Goal: Task Accomplishment & Management: Use online tool/utility

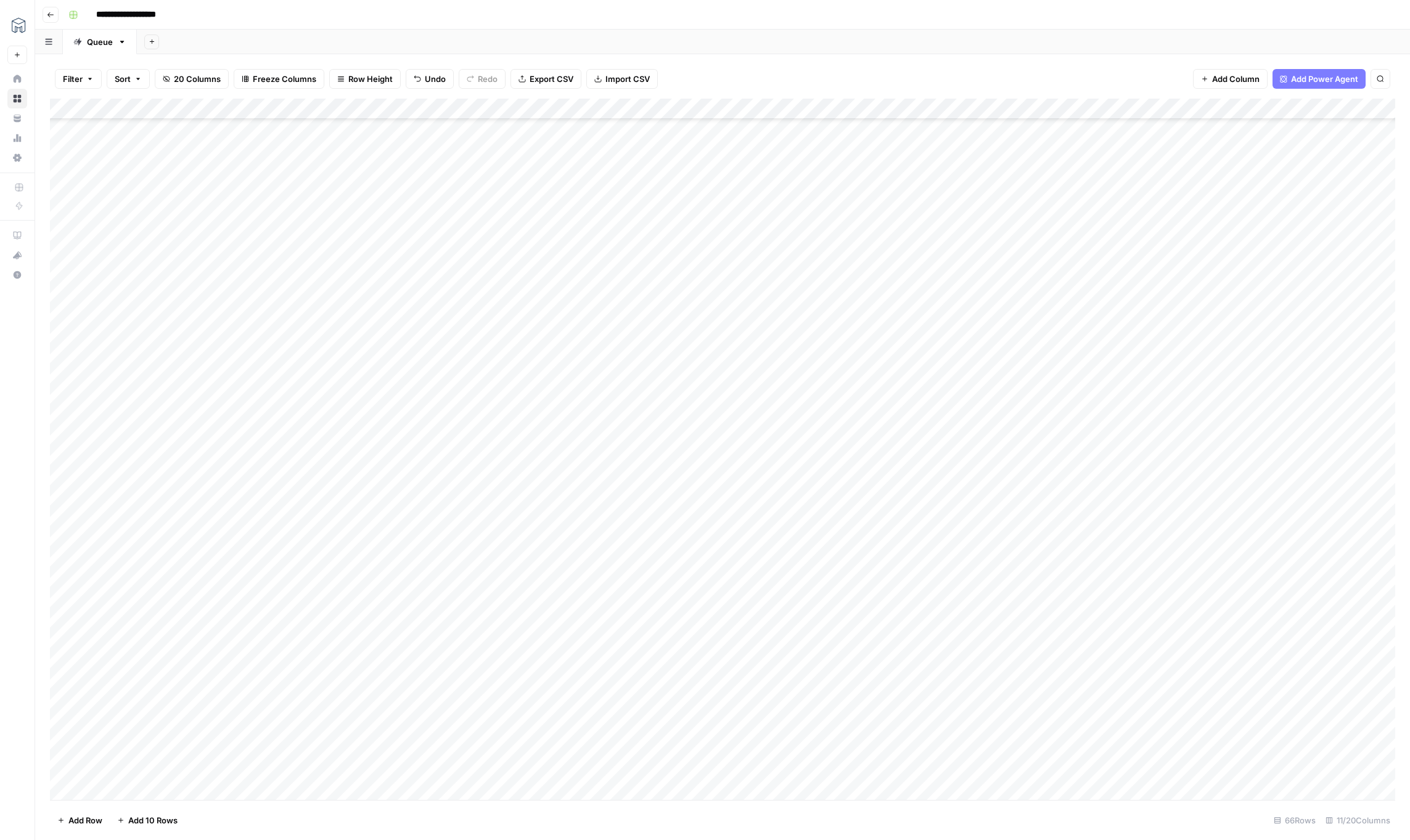
scroll to position [722, 0]
click at [570, 111] on div "Add Column" at bounding box center [723, 449] width 1345 height 702
click at [552, 225] on span "Edit Workflow" at bounding box center [575, 230] width 108 height 13
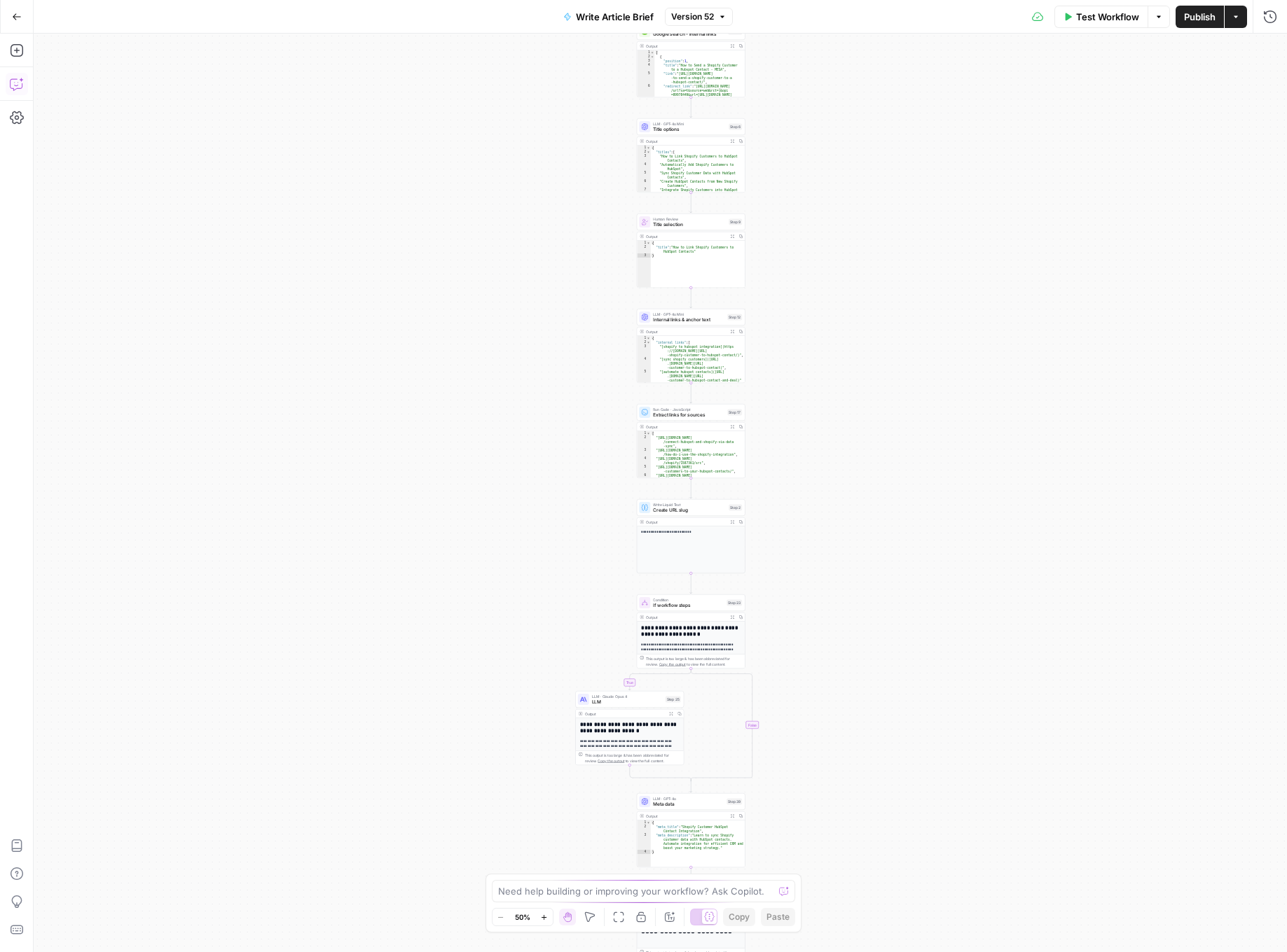
click at [16, 80] on icon "button" at bounding box center [17, 84] width 14 height 14
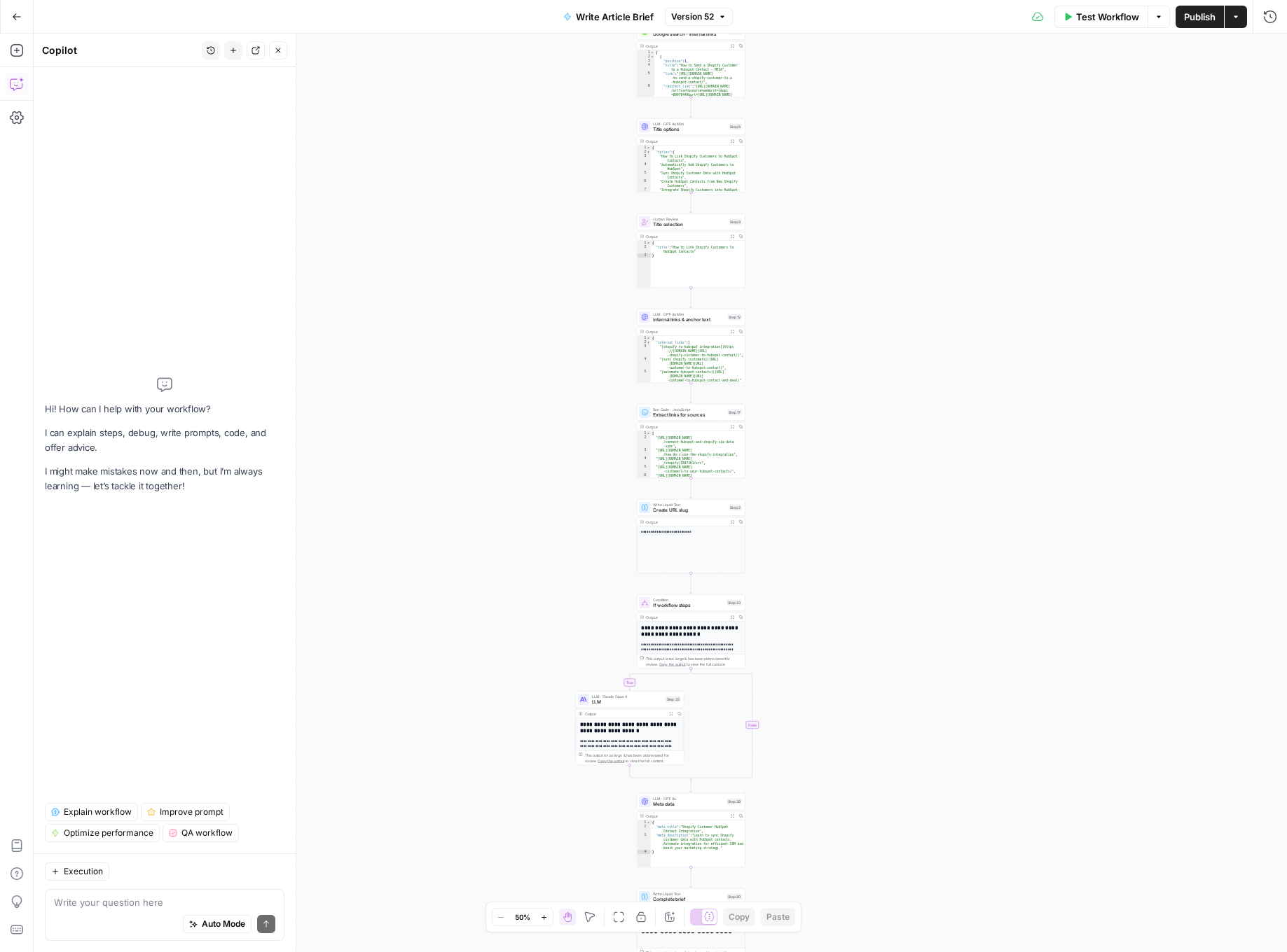
click at [261, 52] on button "Detach" at bounding box center [256, 51] width 19 height 18
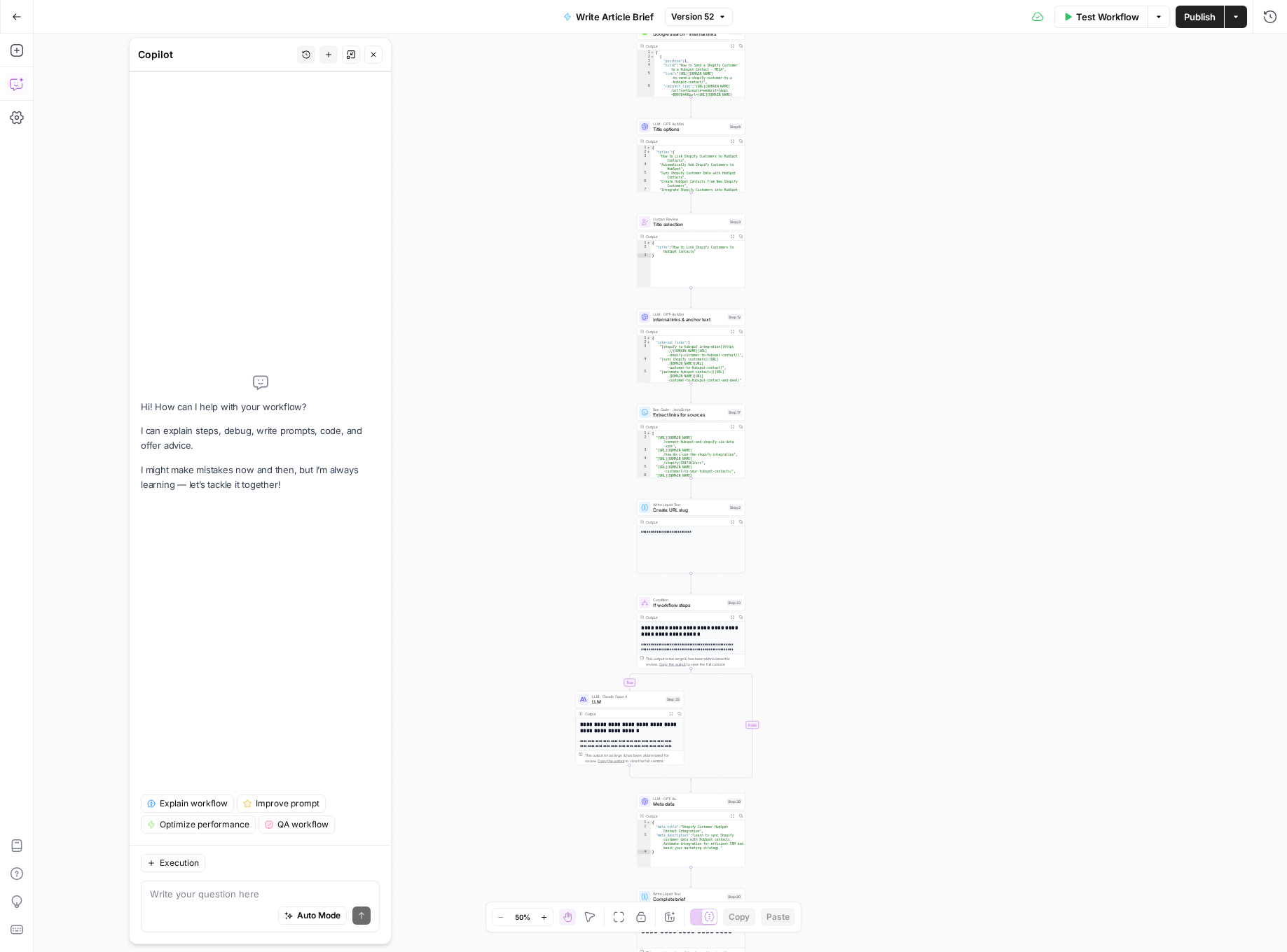
drag, startPoint x: 178, startPoint y: 57, endPoint x: 268, endPoint y: 55, distance: 90.0
click at [268, 55] on div "Copilot" at bounding box center [215, 55] width 154 height 14
click at [349, 56] on icon "button" at bounding box center [348, 57] width 2 height 2
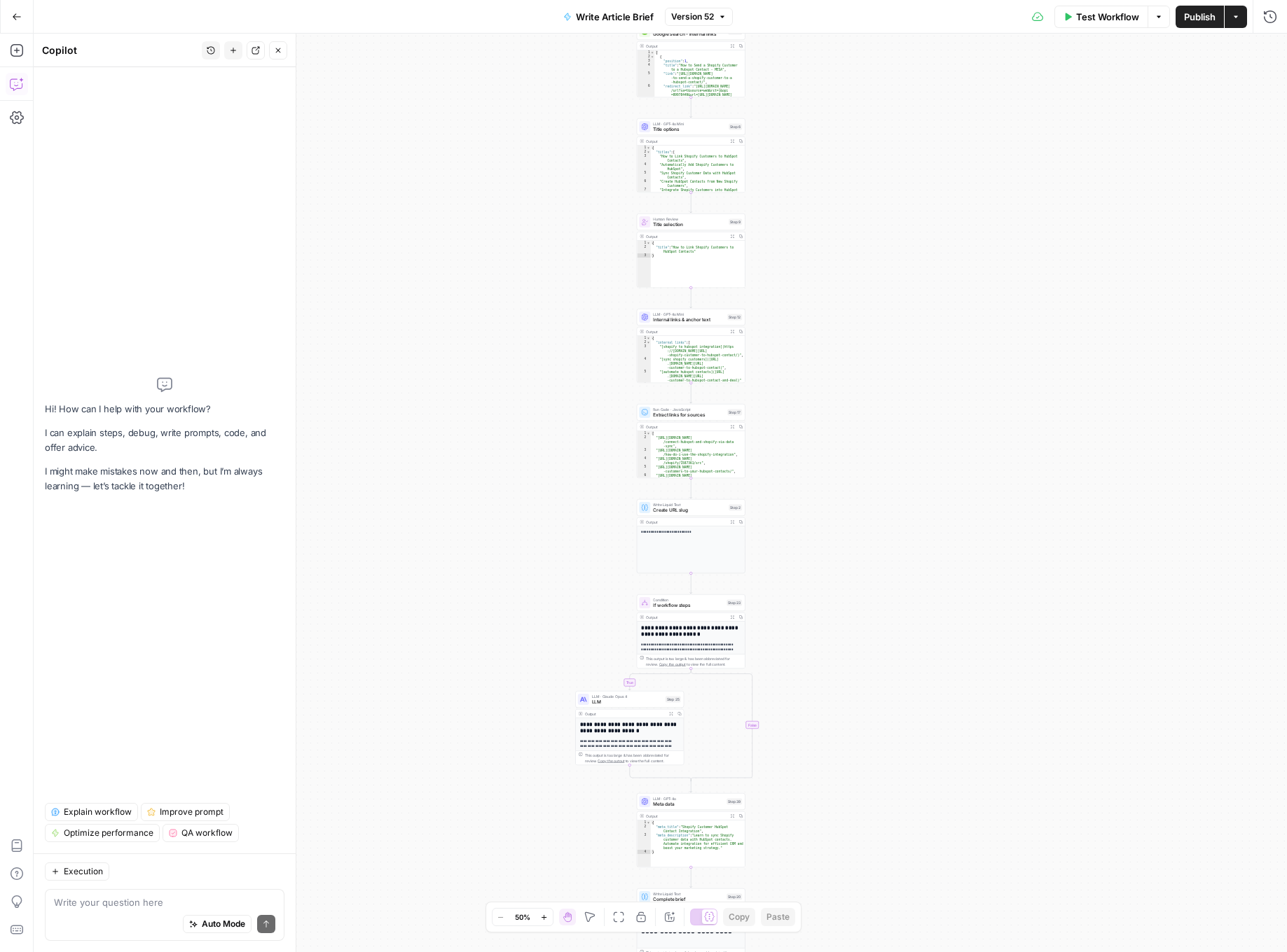
click at [278, 52] on icon "button" at bounding box center [278, 51] width 9 height 9
